Goal: Task Accomplishment & Management: Manage account settings

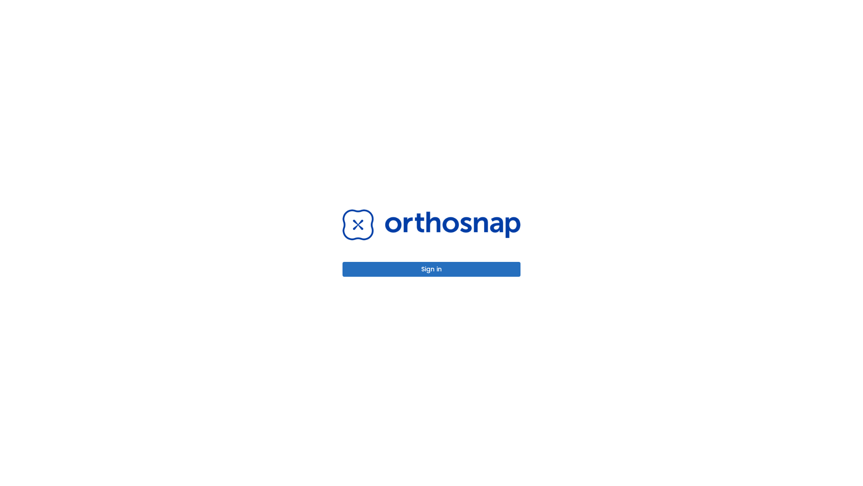
click at [432, 269] on button "Sign in" at bounding box center [432, 269] width 178 height 15
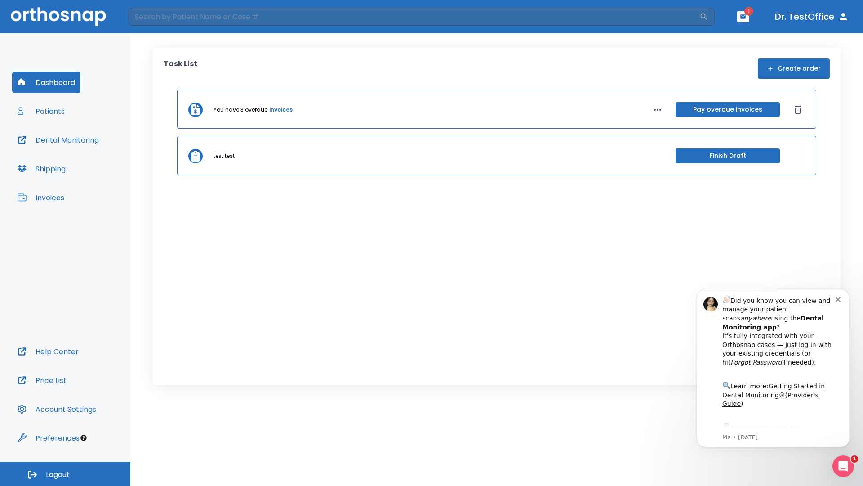
click at [65, 474] on span "Logout" at bounding box center [58, 475] width 24 height 10
